Goal: Task Accomplishment & Management: Use online tool/utility

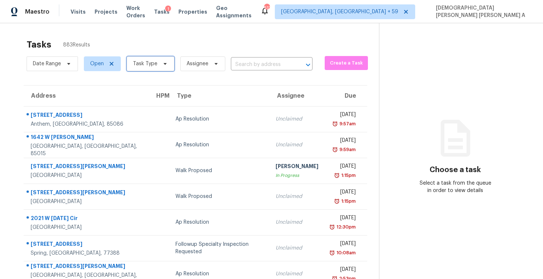
click at [156, 62] on span "Task Type" at bounding box center [151, 63] width 48 height 15
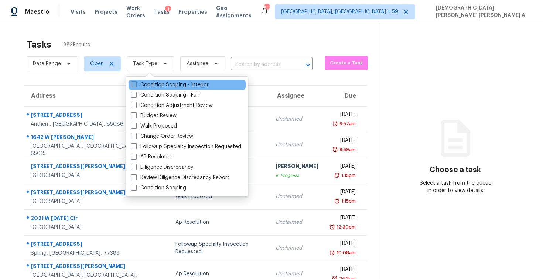
click at [144, 85] on label "Condition Scoping - Interior" at bounding box center [170, 84] width 78 height 7
click at [135, 85] on input "Condition Scoping - Interior" at bounding box center [133, 83] width 5 height 5
checkbox input "true"
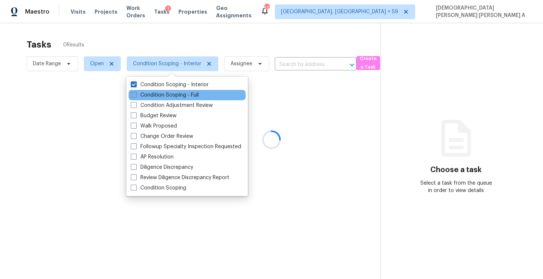
click at [138, 94] on label "Condition Scoping - Full" at bounding box center [165, 95] width 68 height 7
click at [135, 94] on input "Condition Scoping - Full" at bounding box center [133, 94] width 5 height 5
checkbox input "true"
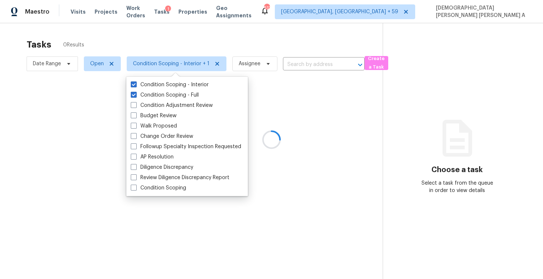
click at [157, 41] on div at bounding box center [271, 139] width 543 height 279
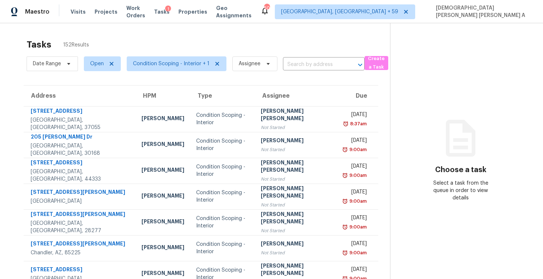
click at [428, 139] on div "Choose a task Select a task from the queue in order to view details" at bounding box center [460, 168] width 141 height 68
